Goal: Information Seeking & Learning: Learn about a topic

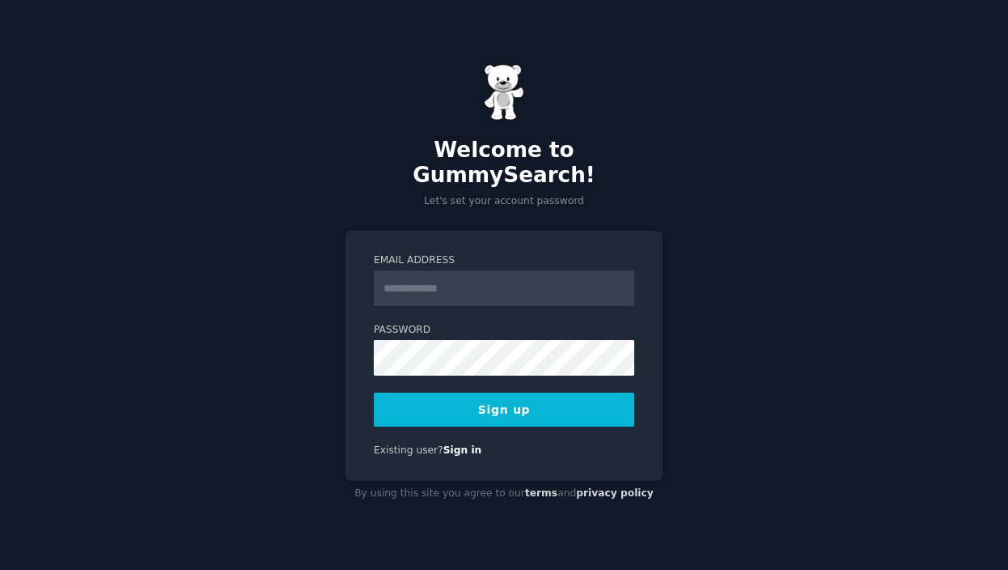
click at [411, 273] on input "Email Address" at bounding box center [504, 288] width 261 height 36
type input "**********"
click at [553, 401] on button "Sign up" at bounding box center [504, 409] width 261 height 34
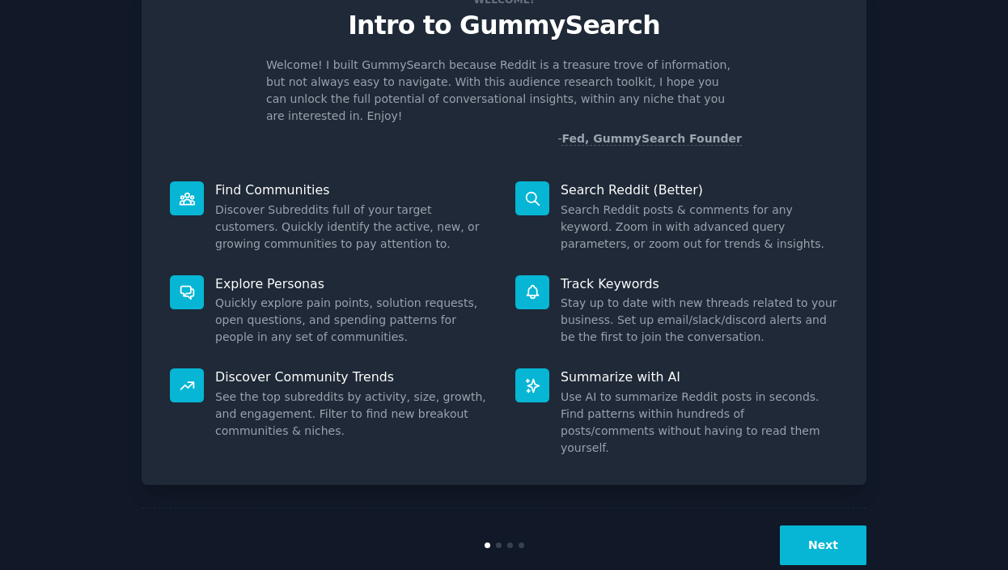
click at [803, 525] on button "Next" at bounding box center [823, 545] width 87 height 40
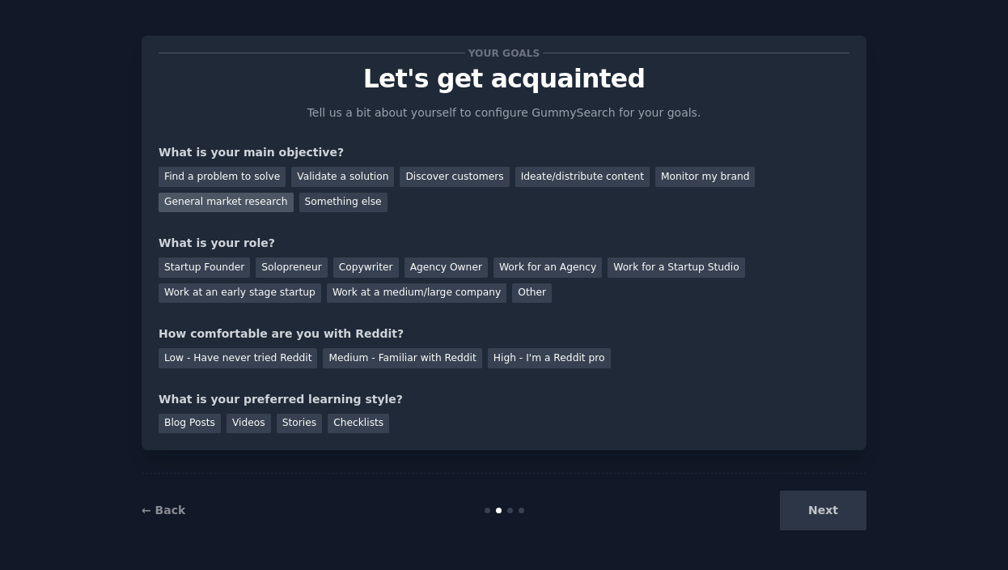
click at [244, 205] on div "General market research" at bounding box center [226, 203] width 135 height 20
click at [223, 273] on div "Startup Founder" at bounding box center [204, 267] width 91 height 20
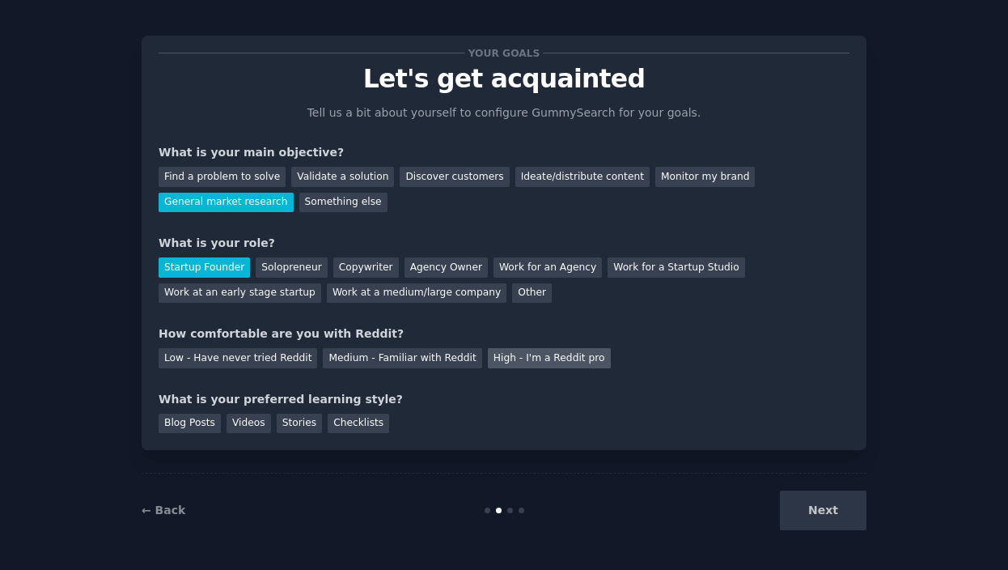
click at [536, 360] on div "High - I'm a Reddit pro" at bounding box center [549, 358] width 123 height 20
click at [291, 426] on div "Stories" at bounding box center [299, 423] width 45 height 20
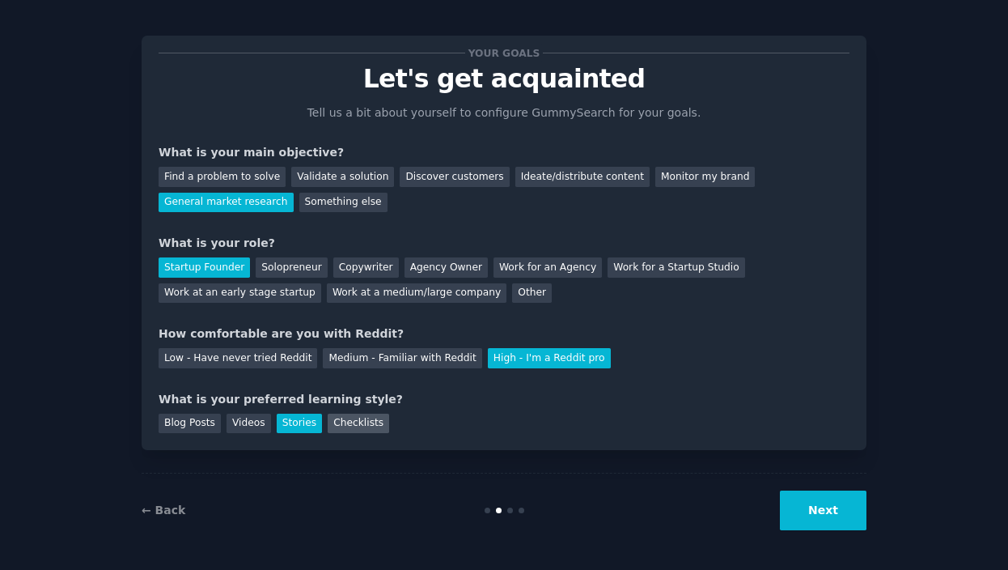
click at [349, 426] on div "Checklists" at bounding box center [358, 423] width 61 height 20
click at [818, 515] on button "Next" at bounding box center [823, 510] width 87 height 40
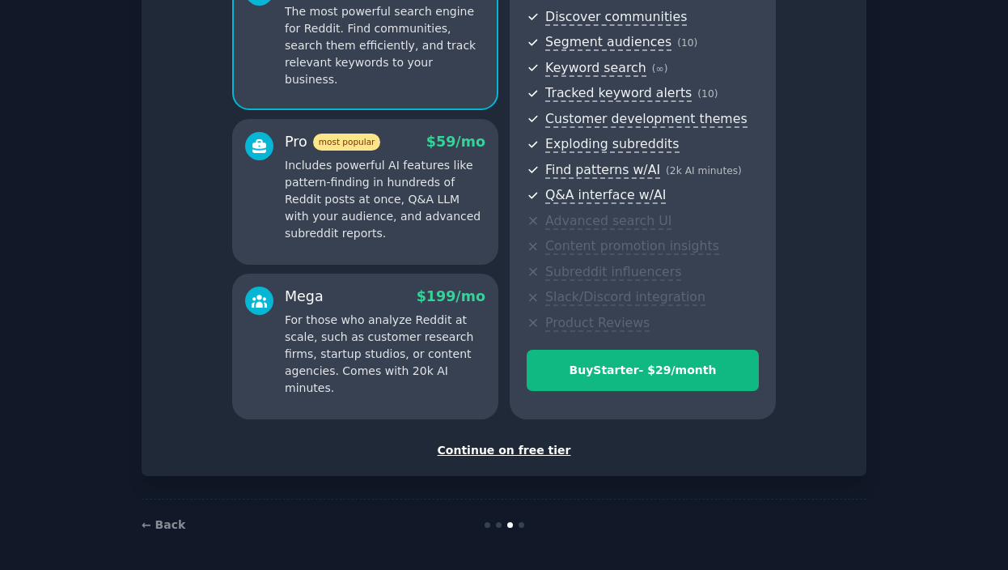
scroll to position [57, 0]
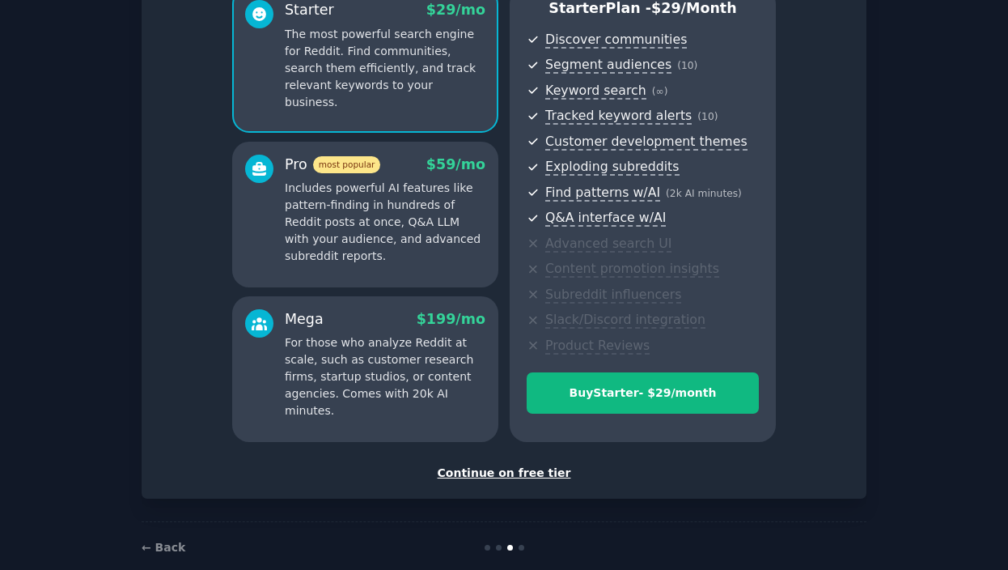
click at [496, 477] on div "Continue on free tier" at bounding box center [504, 472] width 691 height 17
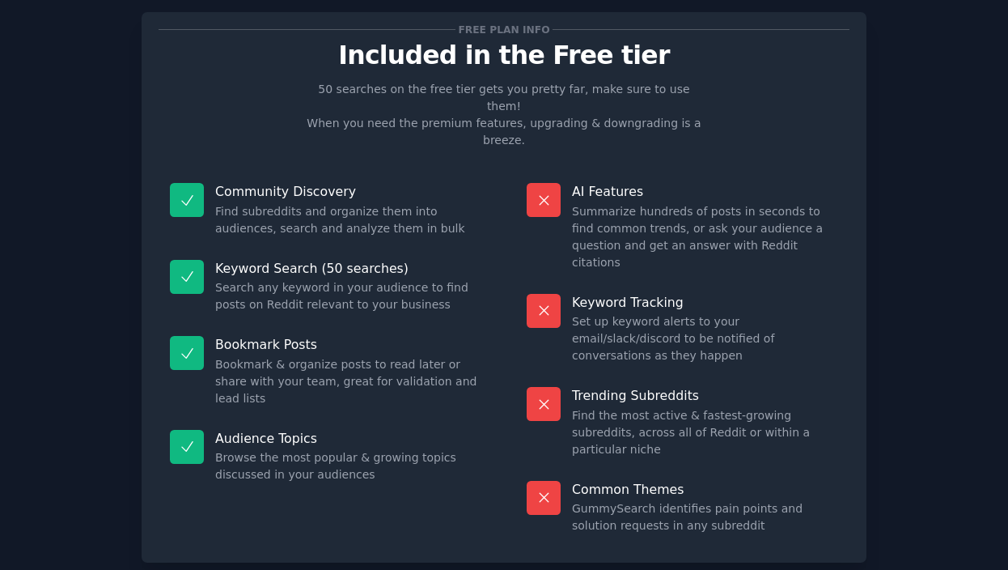
scroll to position [49, 0]
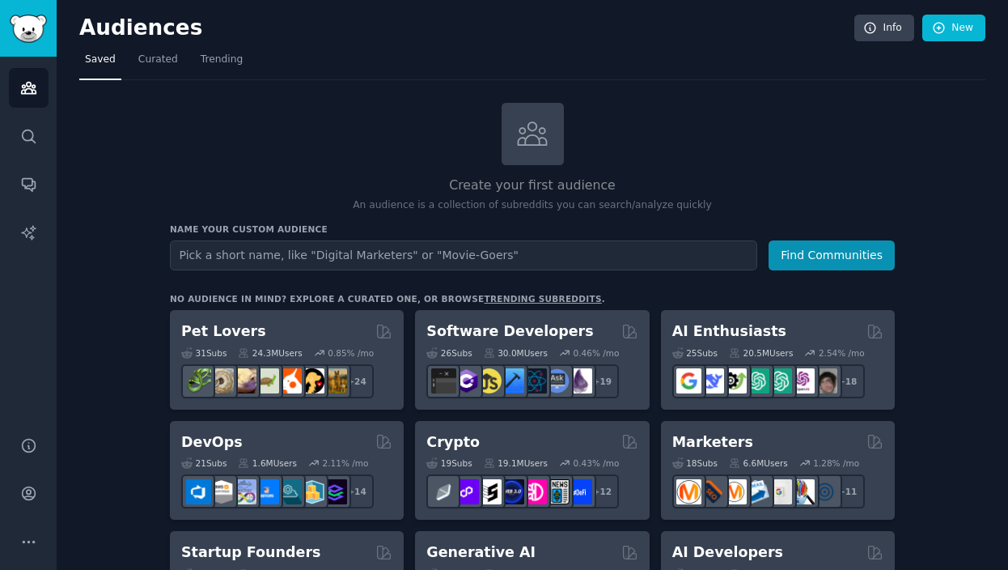
click at [464, 253] on input "text" at bounding box center [463, 255] width 587 height 30
type input "alt girl"
click at [769, 240] on button "Find Communities" at bounding box center [832, 255] width 126 height 30
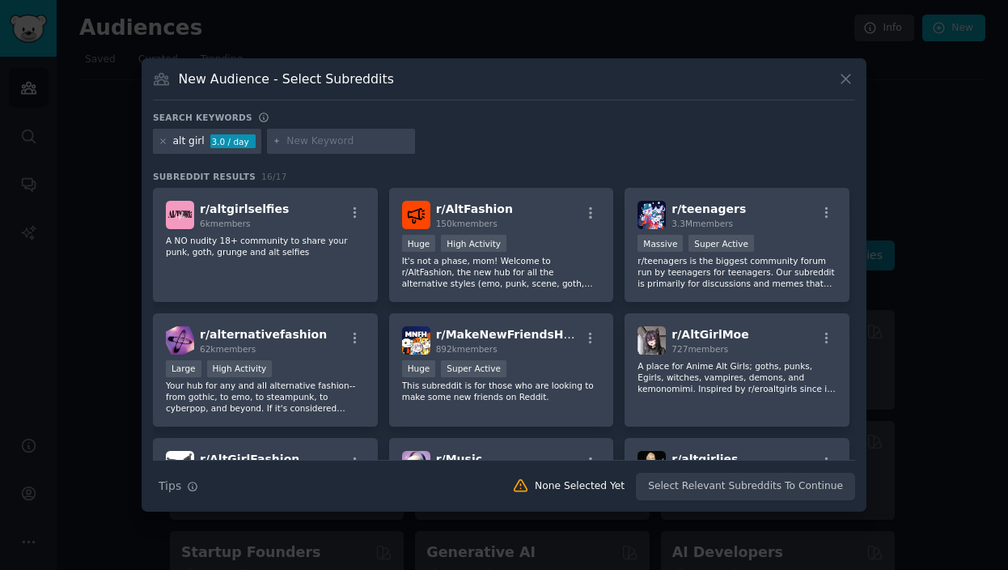
click at [850, 82] on icon at bounding box center [845, 78] width 17 height 17
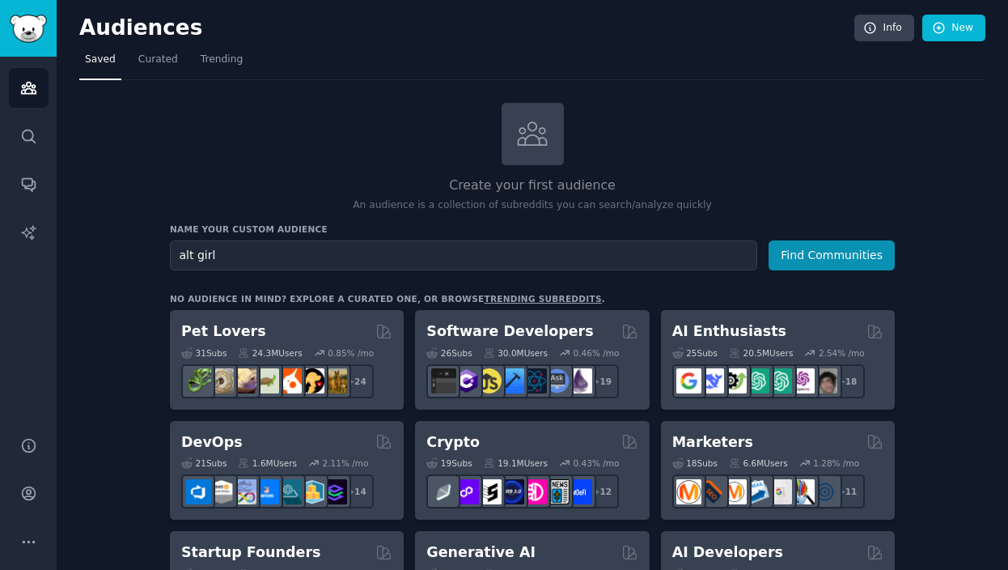
click at [222, 150] on div "Create your first audience An audience is a collection of subreddits you can se…" at bounding box center [532, 158] width 725 height 110
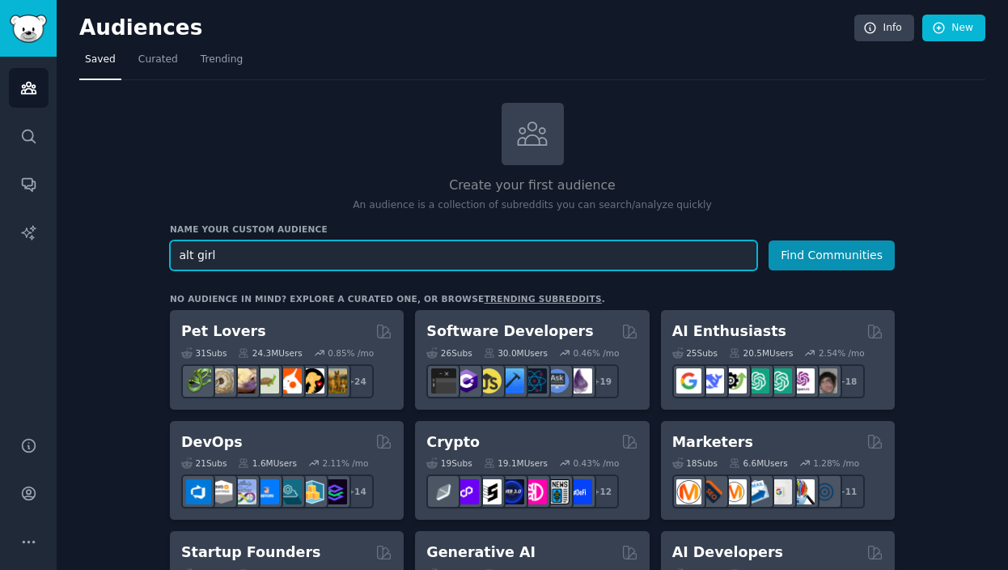
click at [374, 261] on input "alt girl" at bounding box center [463, 255] width 587 height 30
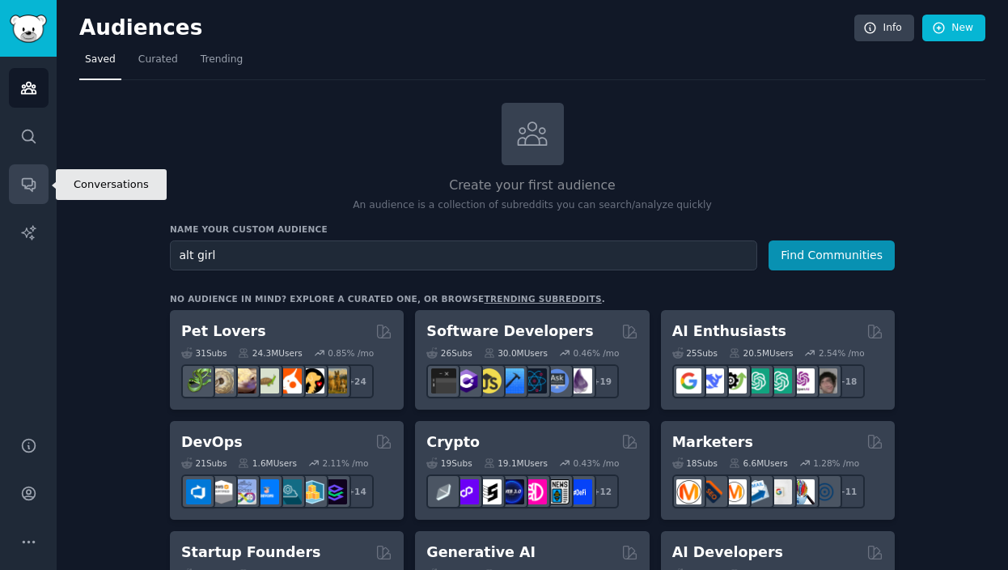
click at [24, 200] on link "Conversations" at bounding box center [29, 184] width 40 height 40
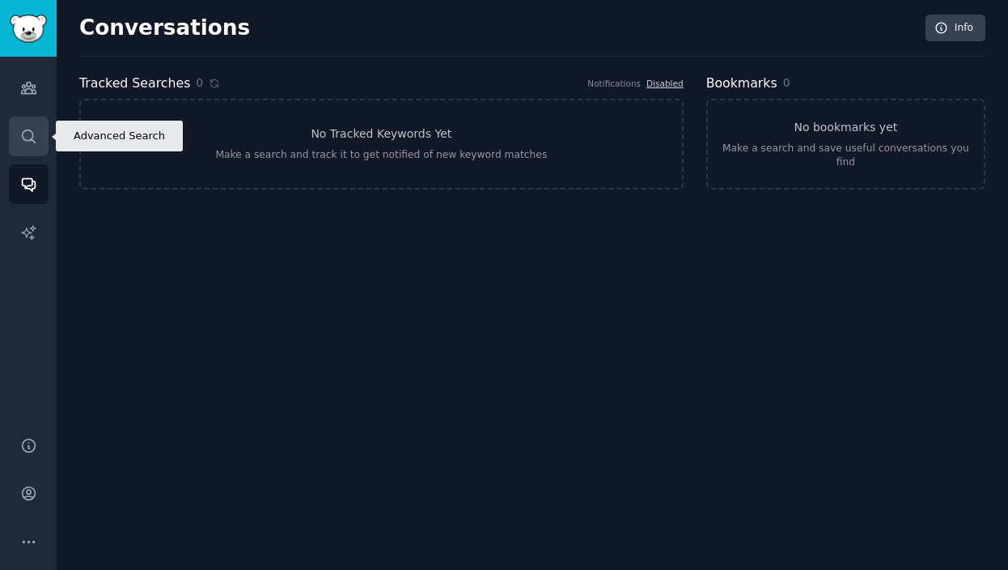
click at [25, 129] on icon "Sidebar" at bounding box center [28, 135] width 13 height 13
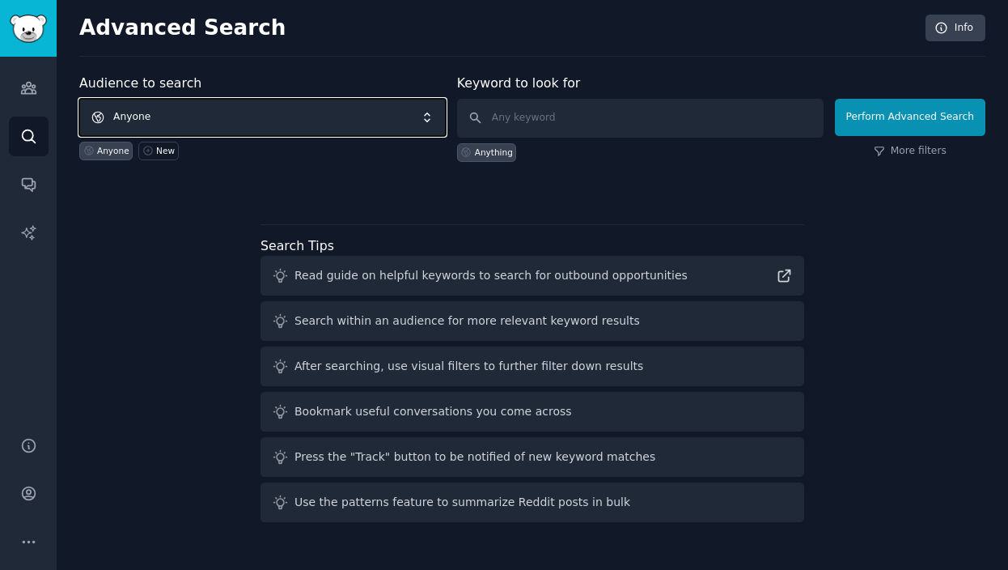
click at [251, 116] on span "Anyone" at bounding box center [262, 117] width 367 height 37
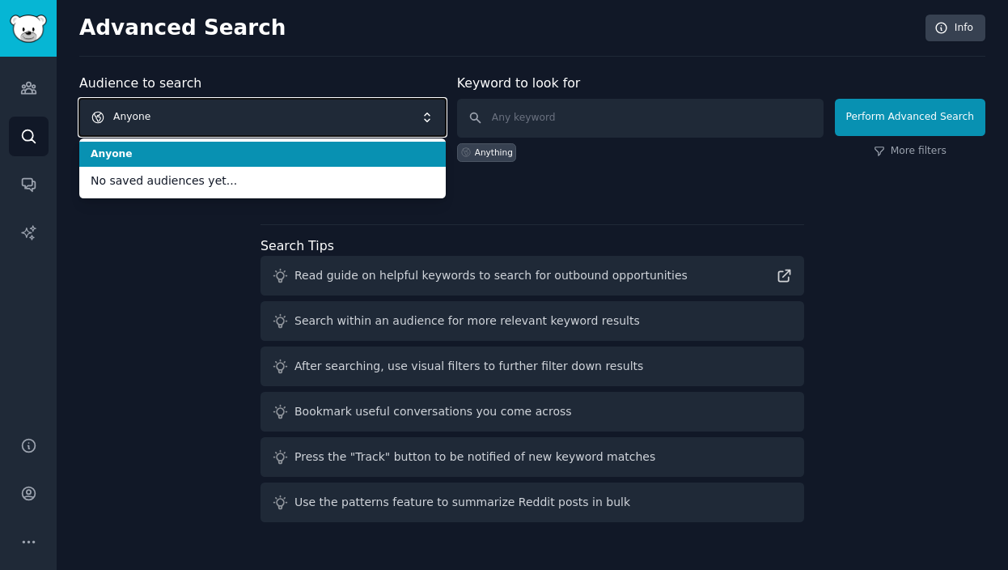
click at [251, 116] on span "Anyone" at bounding box center [262, 117] width 367 height 37
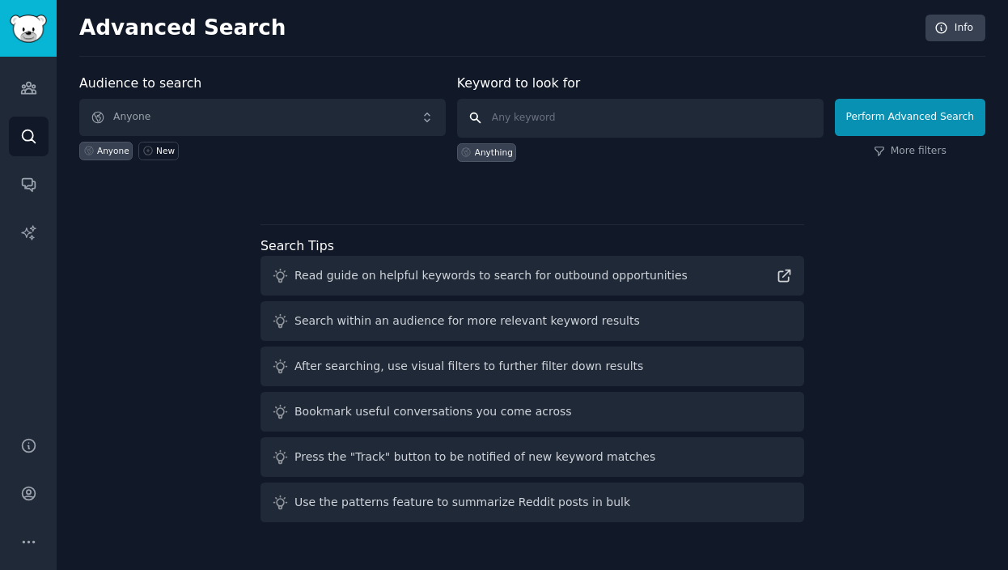
click at [526, 113] on input "text" at bounding box center [640, 118] width 367 height 39
type input "porn"
click button "Perform Advanced Search" at bounding box center [910, 117] width 151 height 37
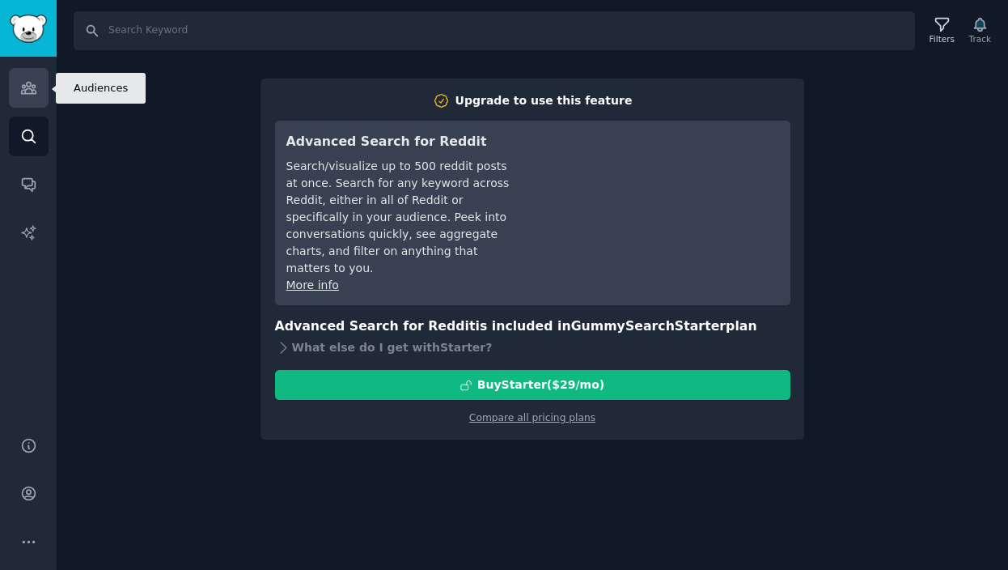
click at [36, 93] on icon "Sidebar" at bounding box center [28, 88] width 15 height 11
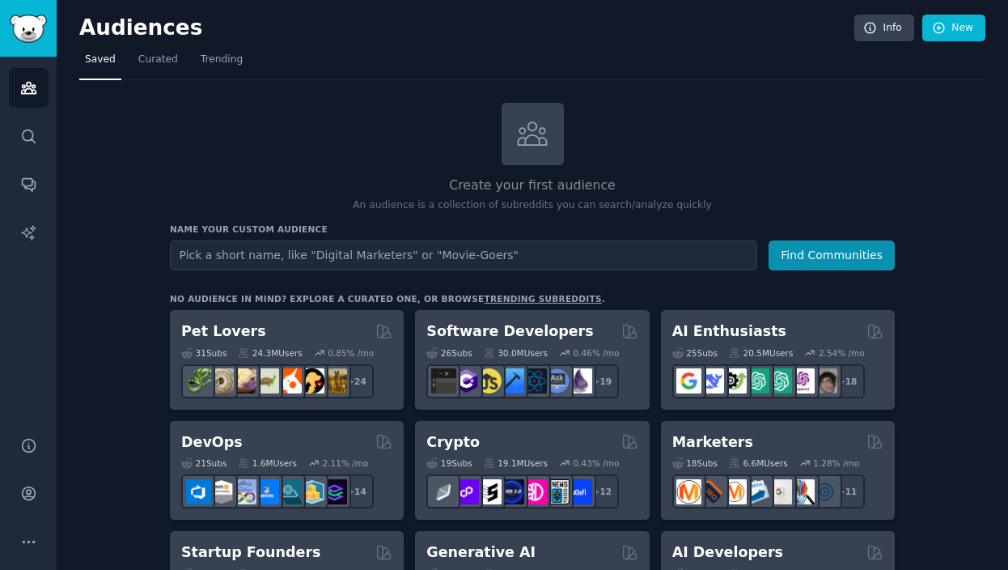
click at [339, 269] on input "text" at bounding box center [463, 255] width 587 height 30
type input "porn"
click at [769, 240] on button "Find Communities" at bounding box center [832, 255] width 126 height 30
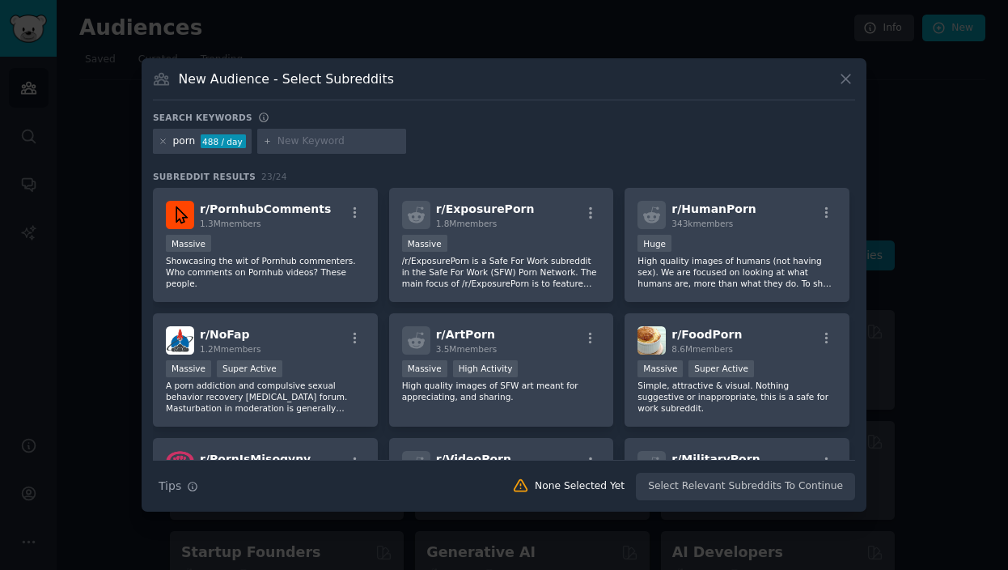
click at [847, 70] on icon at bounding box center [845, 78] width 17 height 17
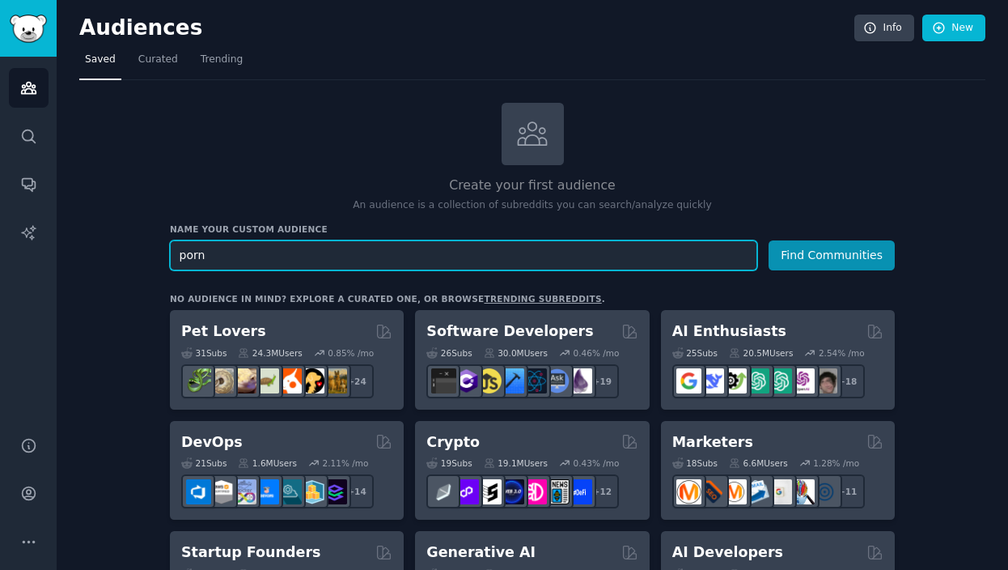
drag, startPoint x: 427, startPoint y: 261, endPoint x: 100, endPoint y: 245, distance: 327.3
type input "slut"
click at [769, 240] on button "Find Communities" at bounding box center [832, 255] width 126 height 30
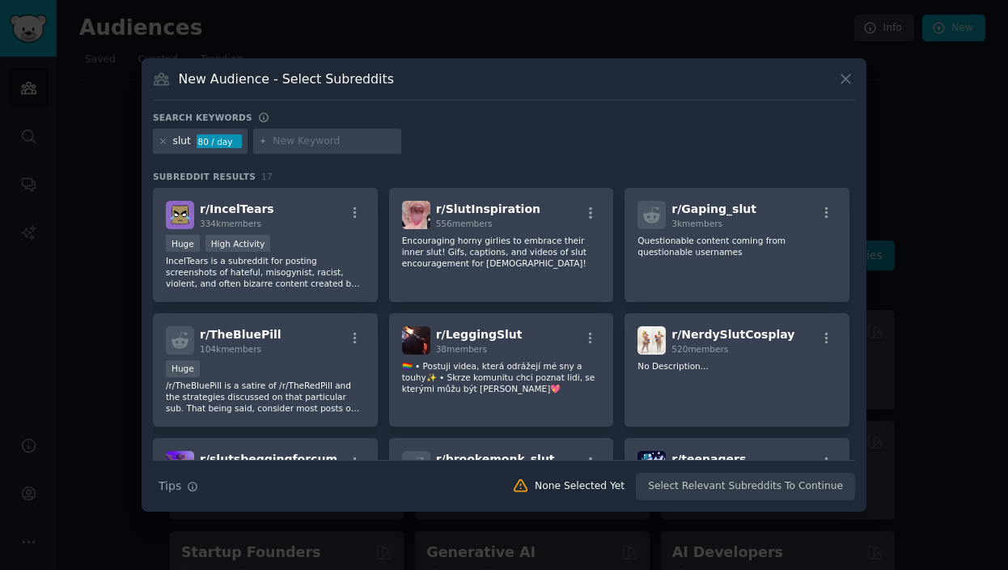
click at [822, 86] on div "New Audience - Select Subreddits" at bounding box center [504, 85] width 702 height 31
click at [846, 72] on icon at bounding box center [845, 78] width 17 height 17
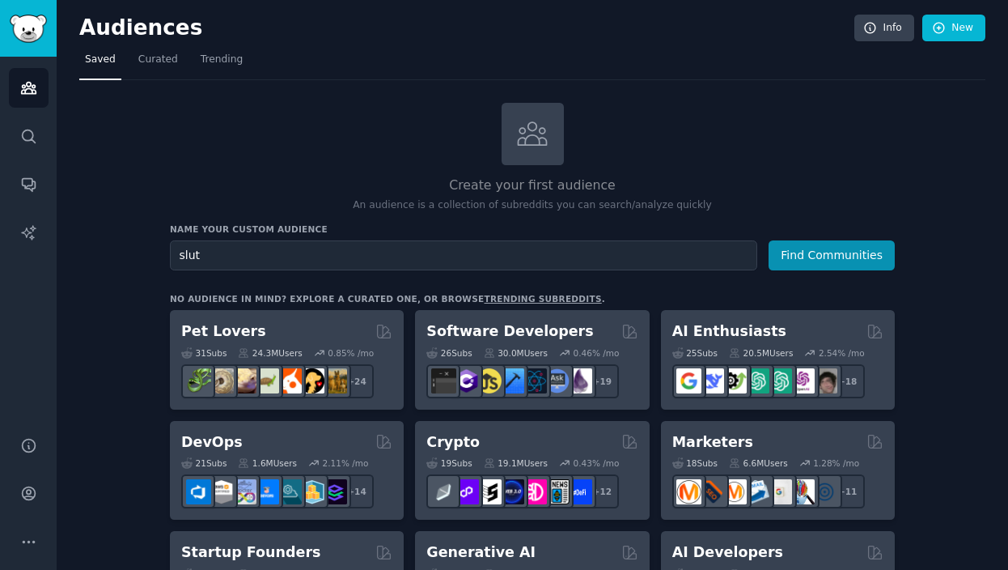
click at [765, 142] on div "Create your first audience An audience is a collection of subreddits you can se…" at bounding box center [532, 158] width 725 height 110
click at [25, 541] on icon "Sidebar" at bounding box center [28, 541] width 17 height 17
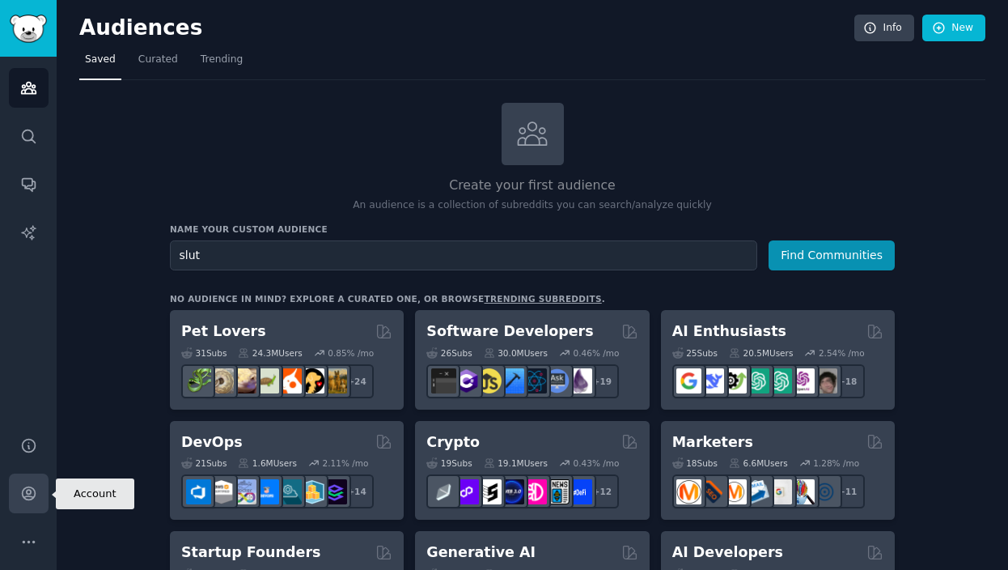
click at [29, 494] on icon "Sidebar" at bounding box center [28, 493] width 17 height 17
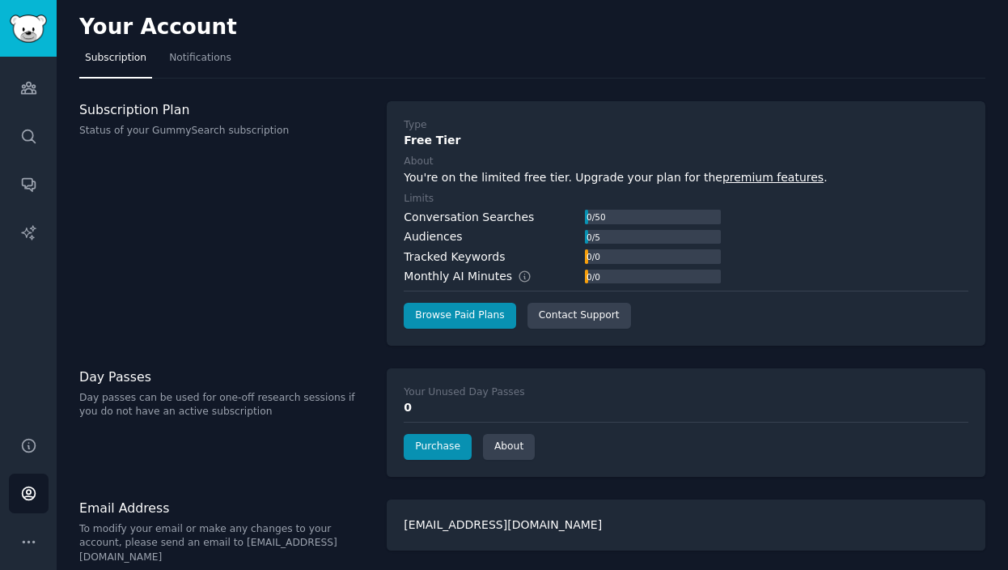
scroll to position [2, 0]
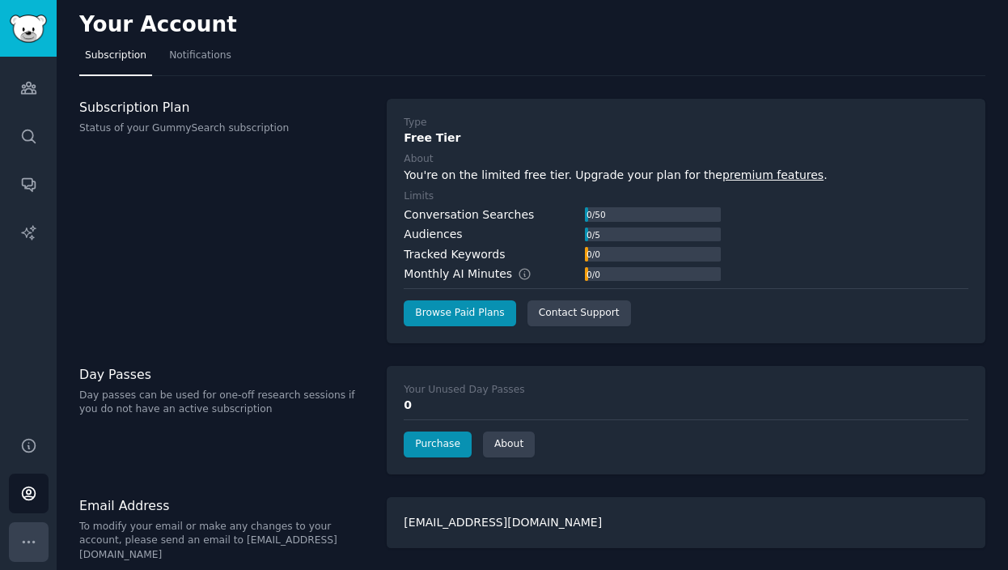
click at [23, 544] on icon "Sidebar" at bounding box center [28, 541] width 17 height 17
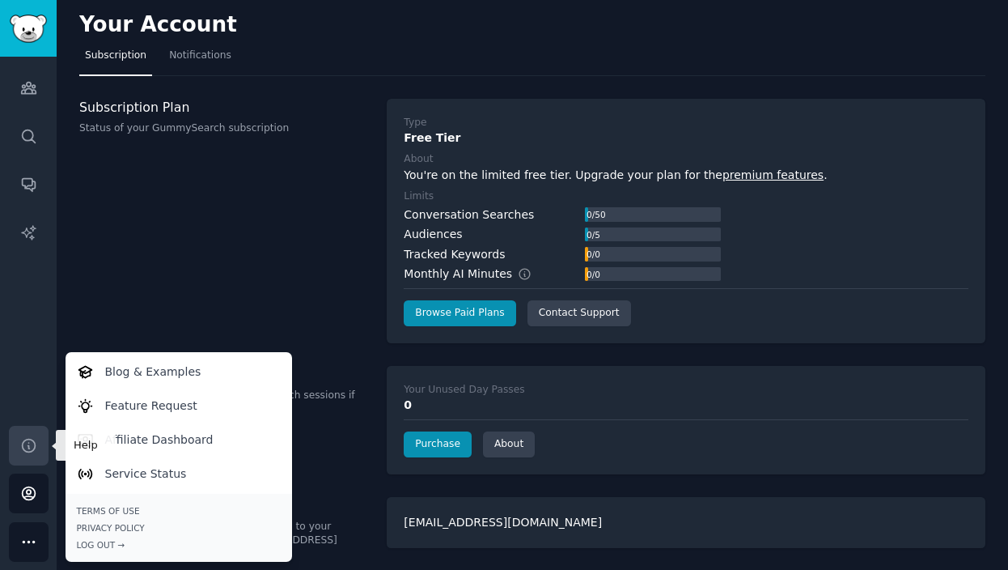
click at [34, 447] on icon "Sidebar" at bounding box center [28, 445] width 13 height 13
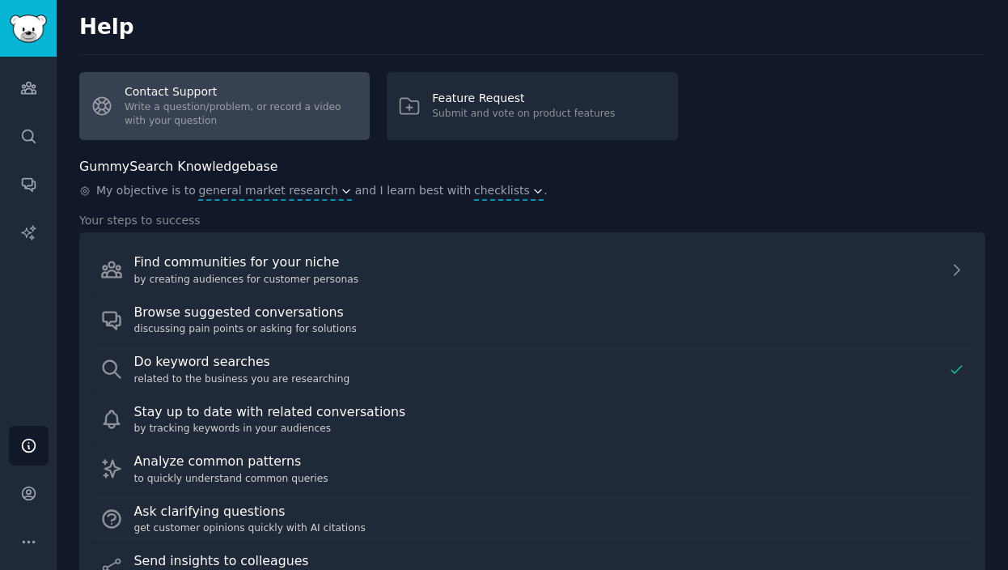
click at [253, 130] on link "Contact Support Write a question/problem, or record a video with your question" at bounding box center [224, 106] width 290 height 68
